Goal: Entertainment & Leisure: Consume media (video, audio)

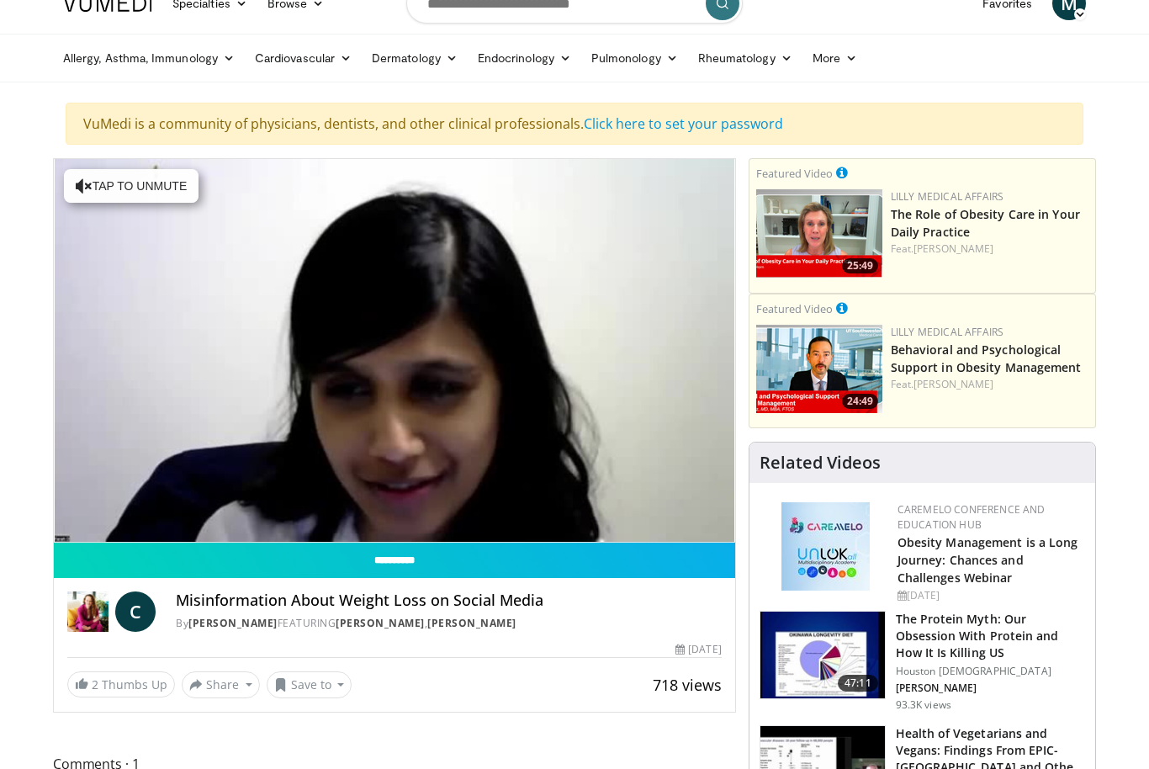
scroll to position [27, 0]
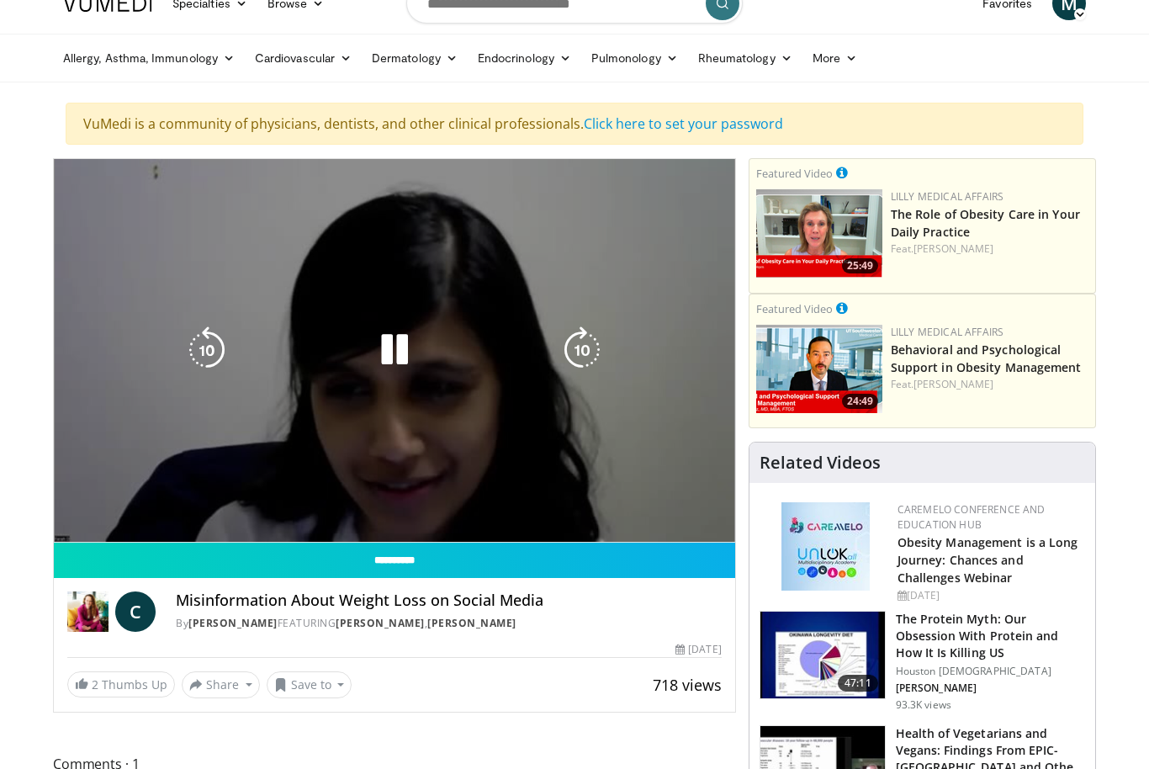
click at [588, 352] on icon "Video Player" at bounding box center [582, 349] width 47 height 47
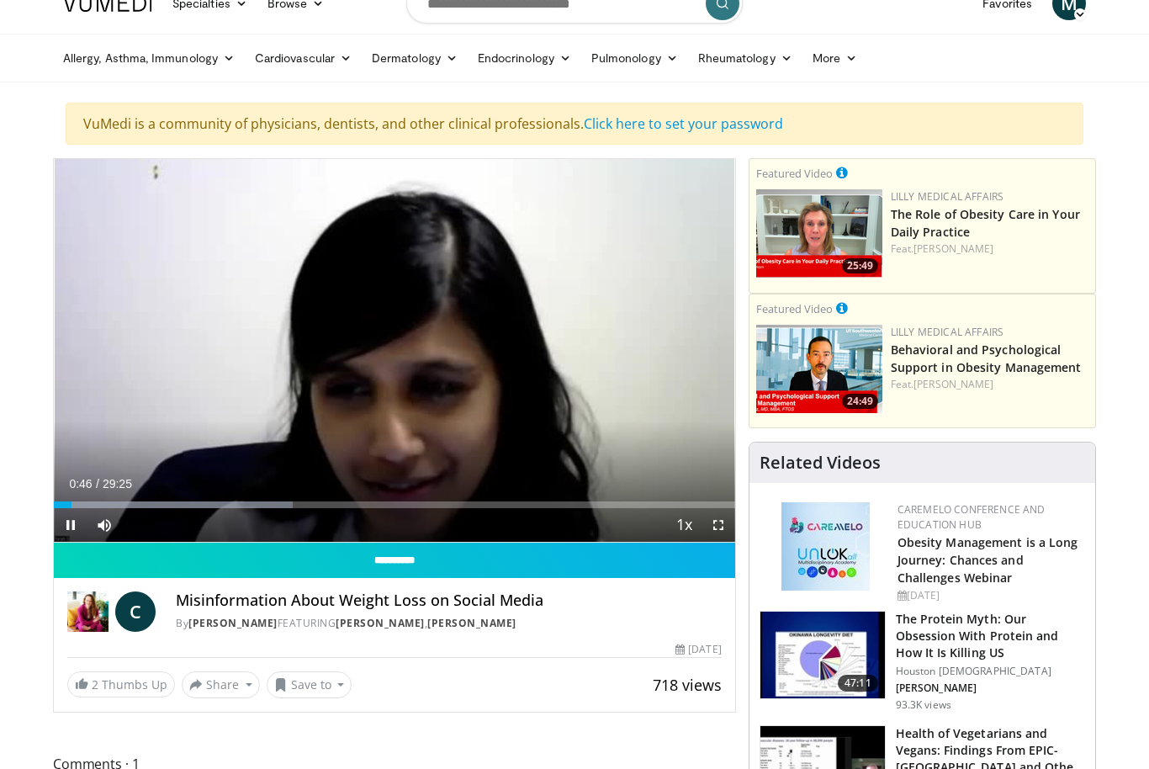
click at [618, 364] on div "10 seconds Tap to unmute" at bounding box center [395, 350] width 682 height 383
click at [544, 422] on div "10 seconds Tap to unmute" at bounding box center [395, 350] width 682 height 383
click at [688, 532] on span "Video Player" at bounding box center [685, 526] width 24 height 34
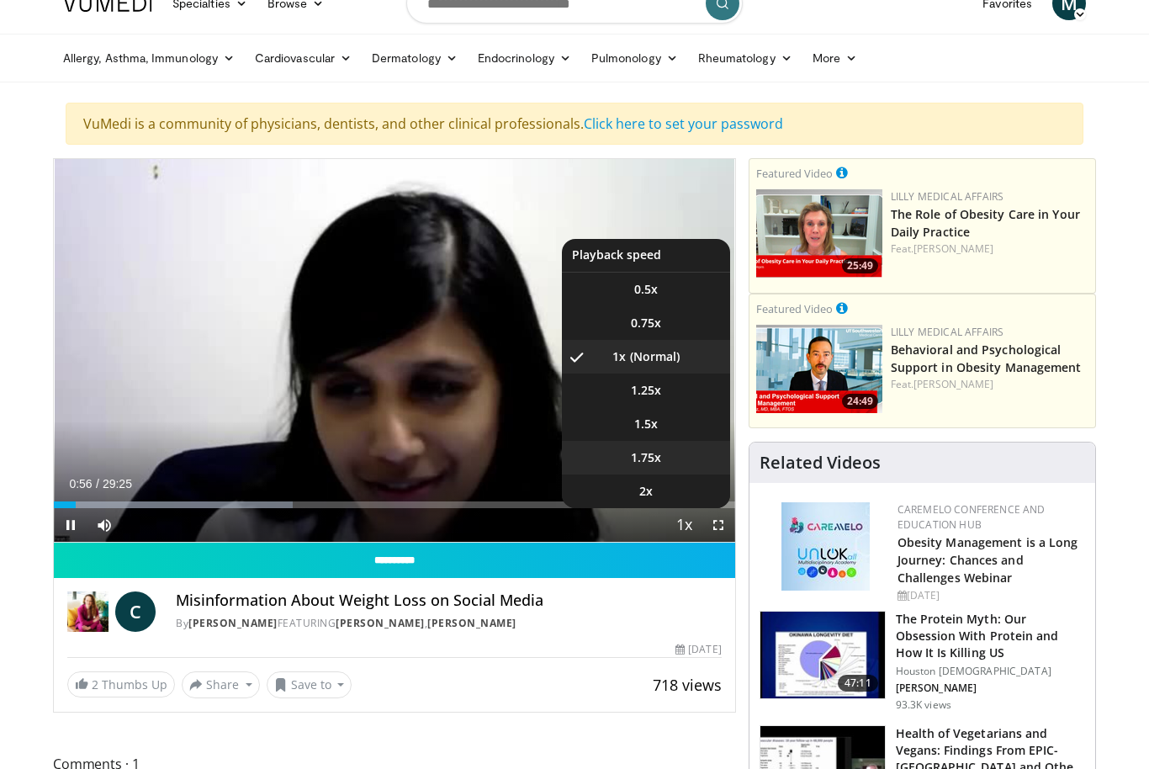
scroll to position [29, 0]
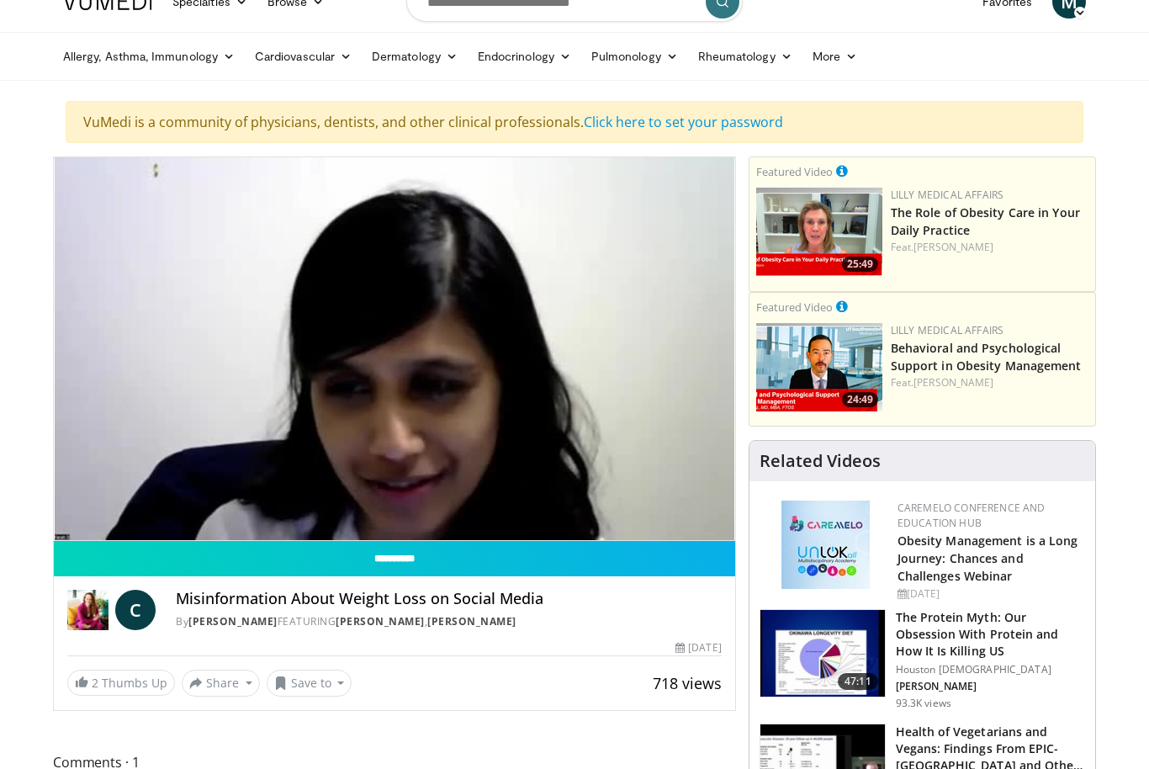
click at [591, 490] on div "10 seconds Tap to unmute" at bounding box center [395, 348] width 682 height 383
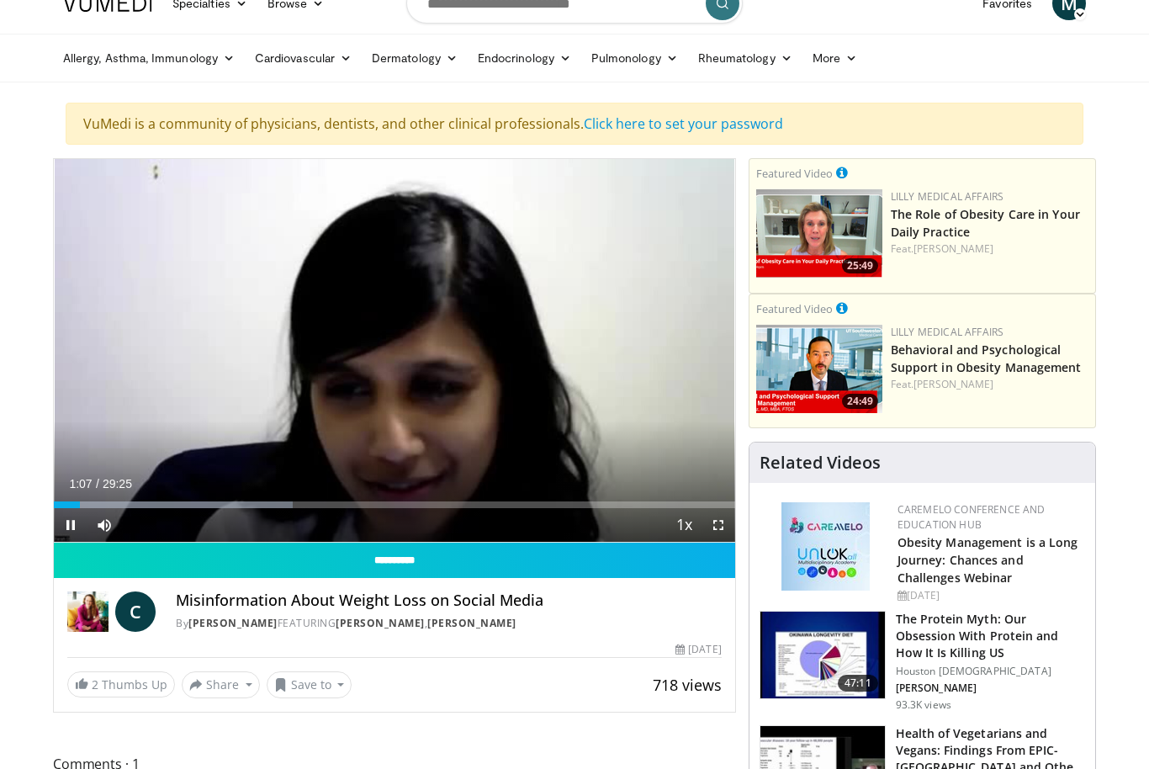
click at [718, 528] on span "Video Player" at bounding box center [719, 525] width 34 height 34
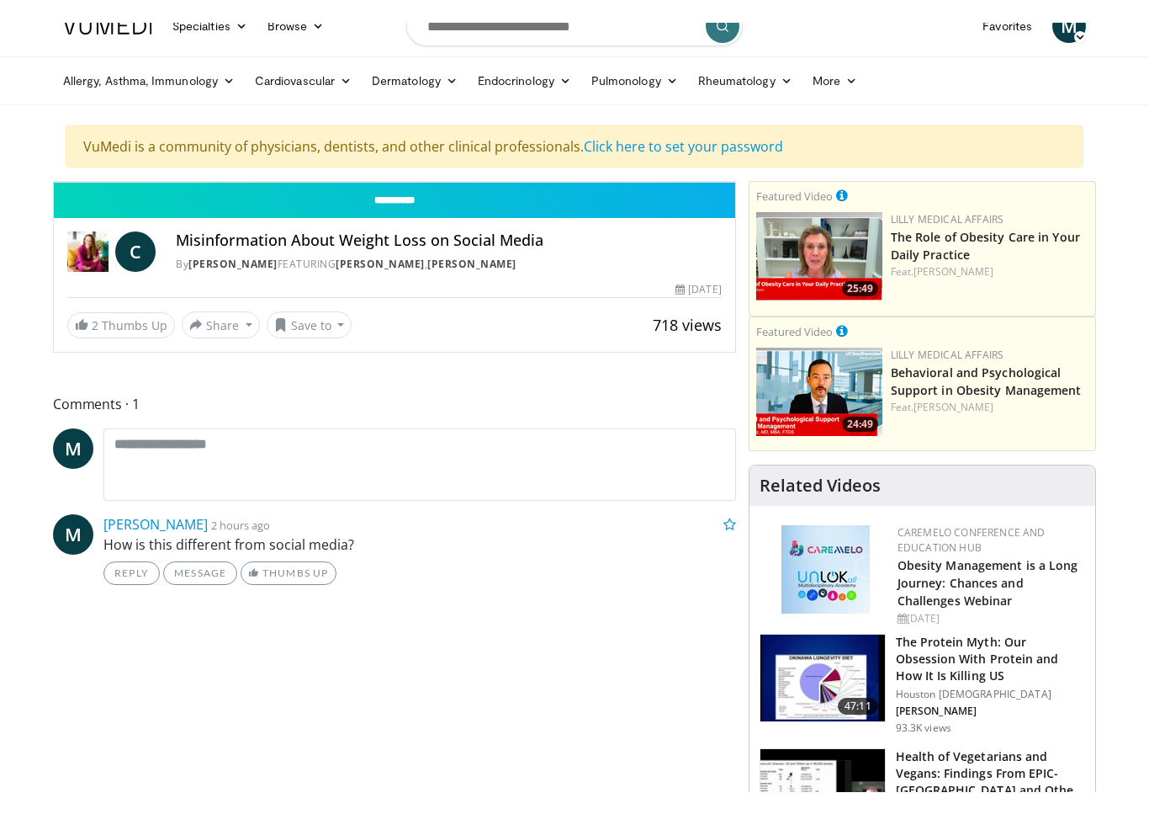
scroll to position [20, 0]
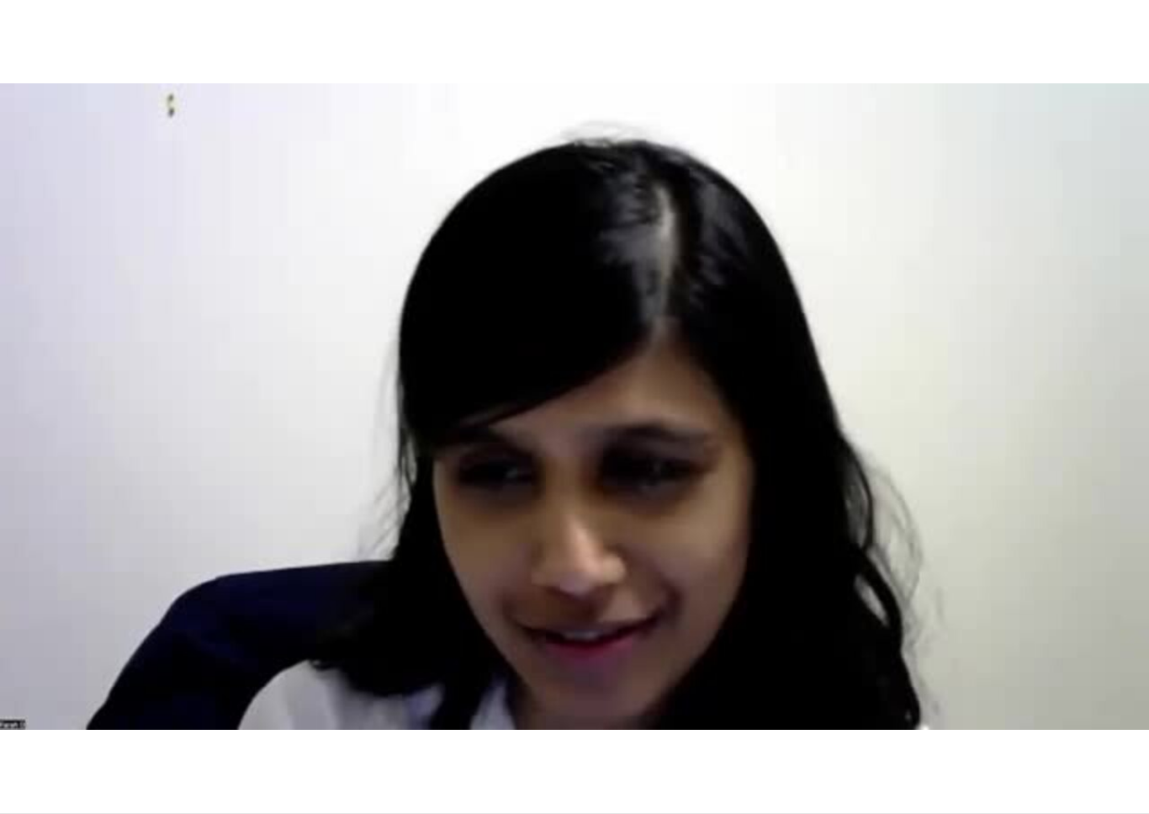
click at [885, 764] on div "10 seconds Tap to unmute" at bounding box center [574, 406] width 1149 height 813
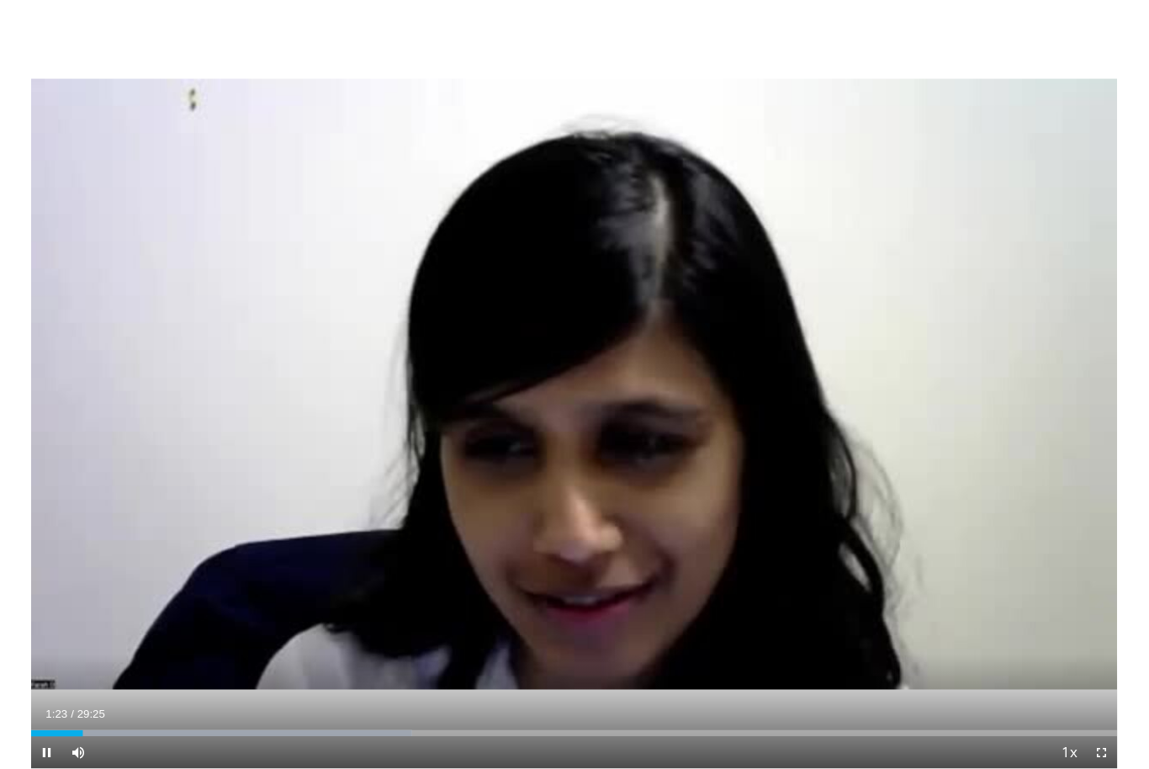
scroll to position [27, 0]
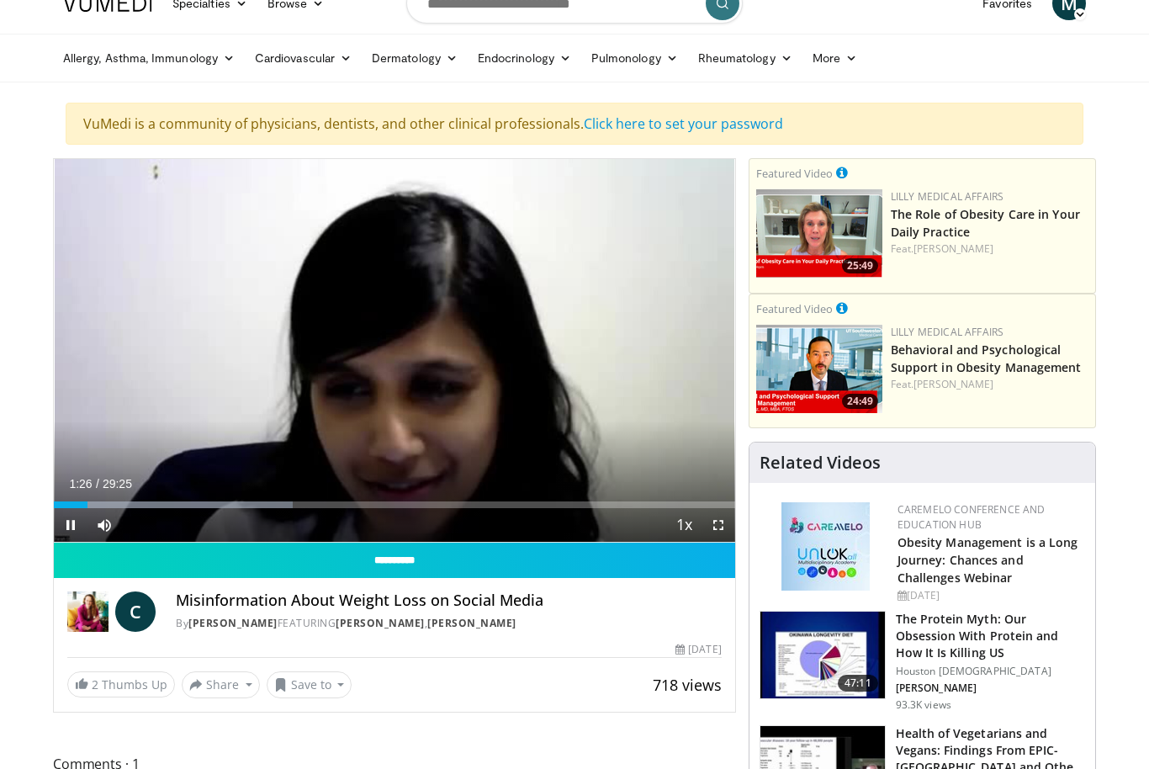
click at [681, 486] on div "Current Time 1:26 / Duration 29:25" at bounding box center [395, 483] width 682 height 15
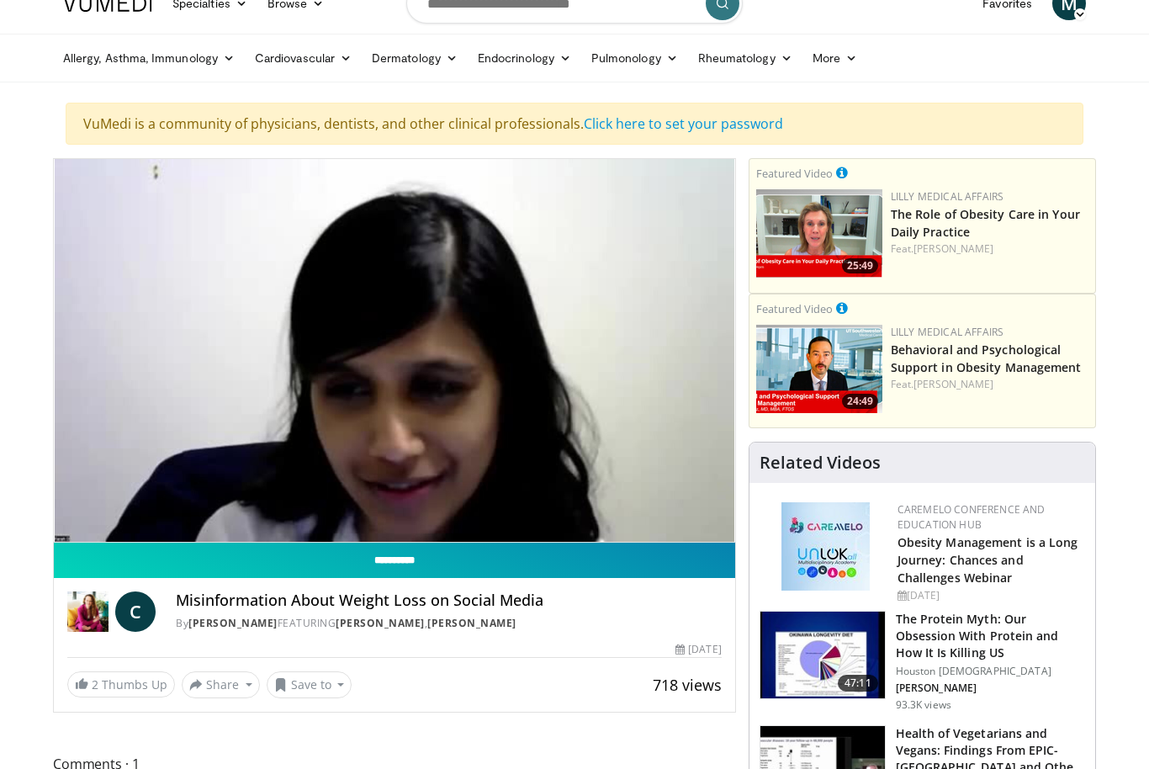
click at [681, 573] on input "**********" at bounding box center [395, 560] width 682 height 35
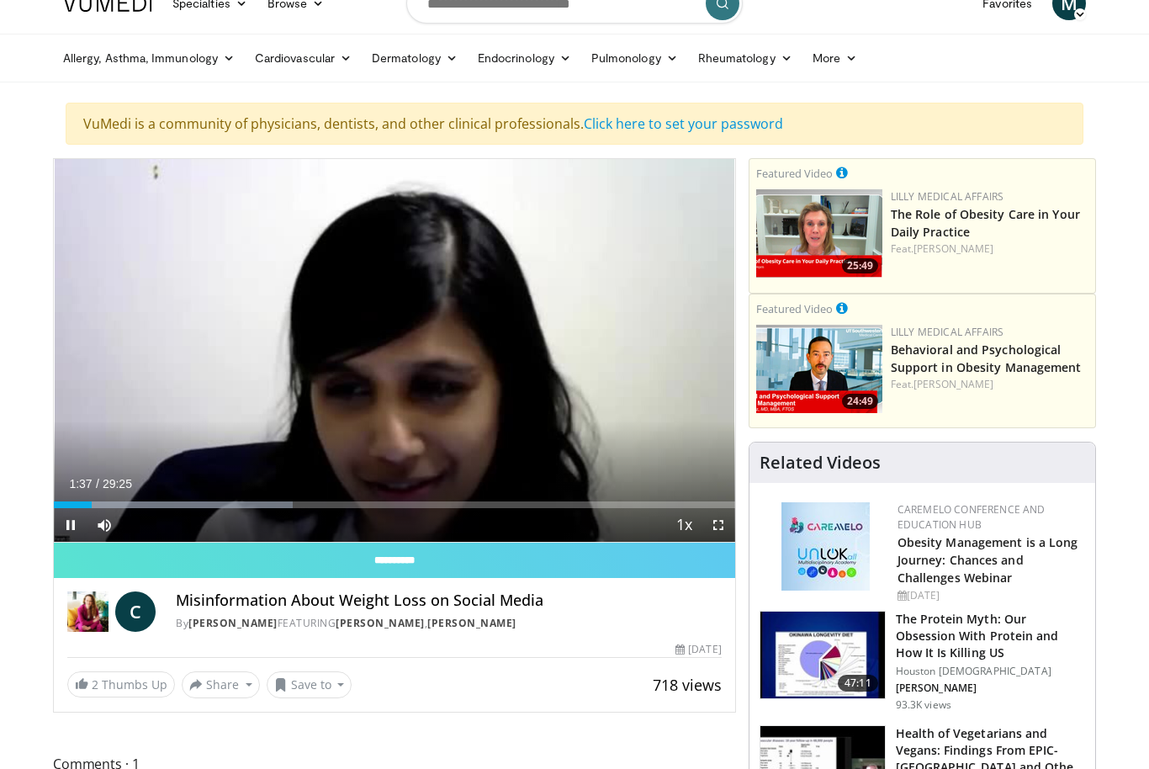
click at [565, 526] on div "Current Time 1:37 / Duration 29:25 Pause Skip Backward Skip Forward Mute Loaded…" at bounding box center [395, 525] width 682 height 34
click at [594, 529] on div "10 seconds Tap to unmute" at bounding box center [395, 350] width 682 height 383
click at [538, 698] on div "2 Thumbs Up Share Misinformation About Weig... × Enter one or more e-mail addre…" at bounding box center [394, 684] width 655 height 27
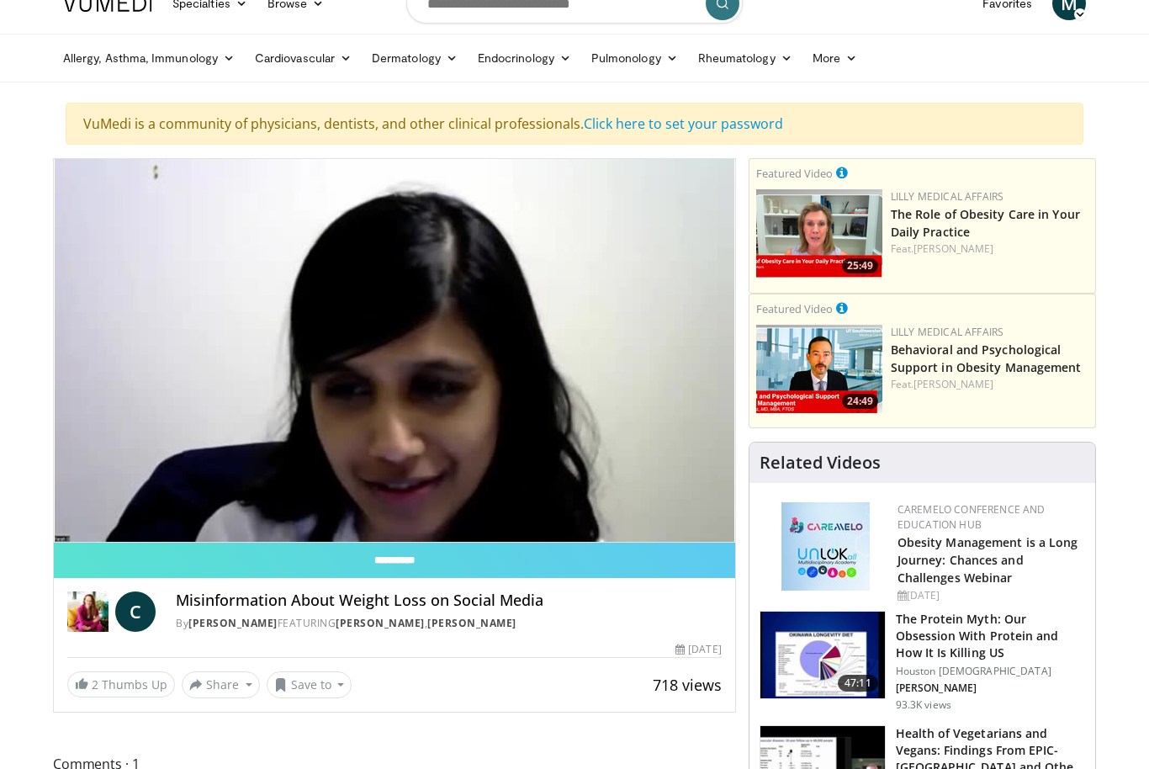
click at [563, 519] on div "10 seconds Tap to unmute" at bounding box center [395, 350] width 682 height 383
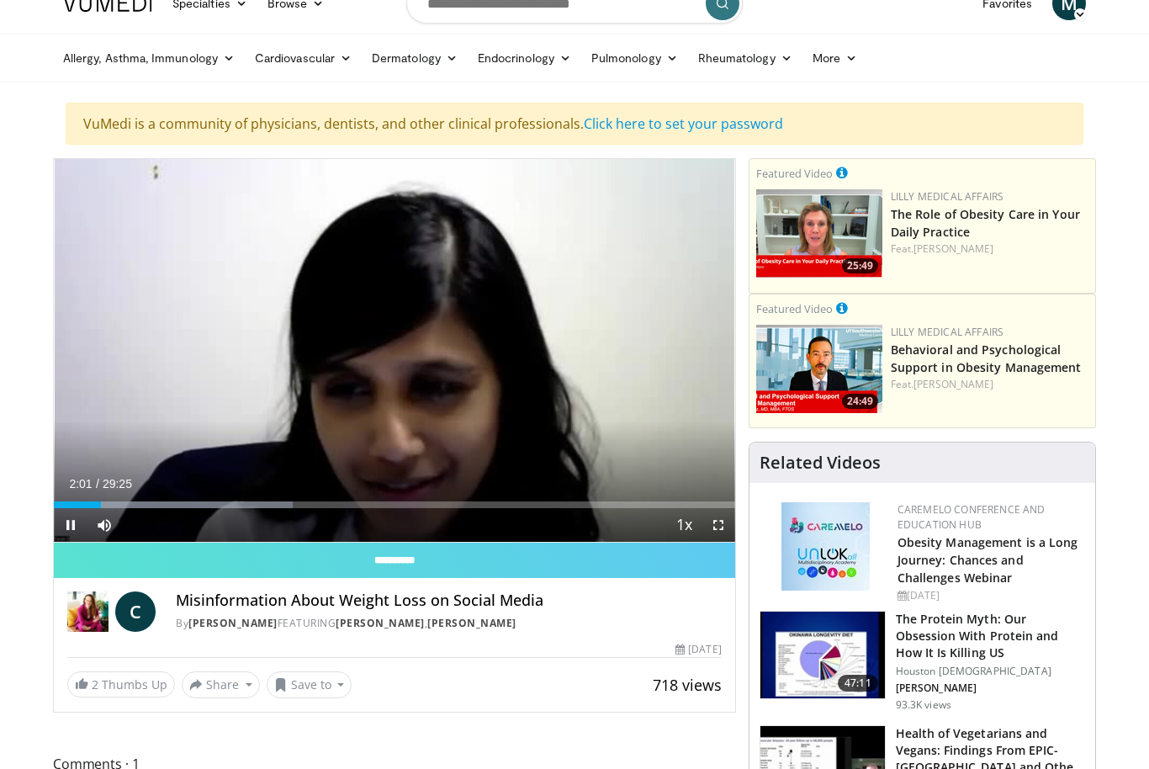
click at [215, 448] on div "10 seconds Tap to unmute" at bounding box center [395, 350] width 682 height 383
click at [119, 507] on div "Progress Bar" at bounding box center [173, 505] width 239 height 7
